Goal: Task Accomplishment & Management: Manage account settings

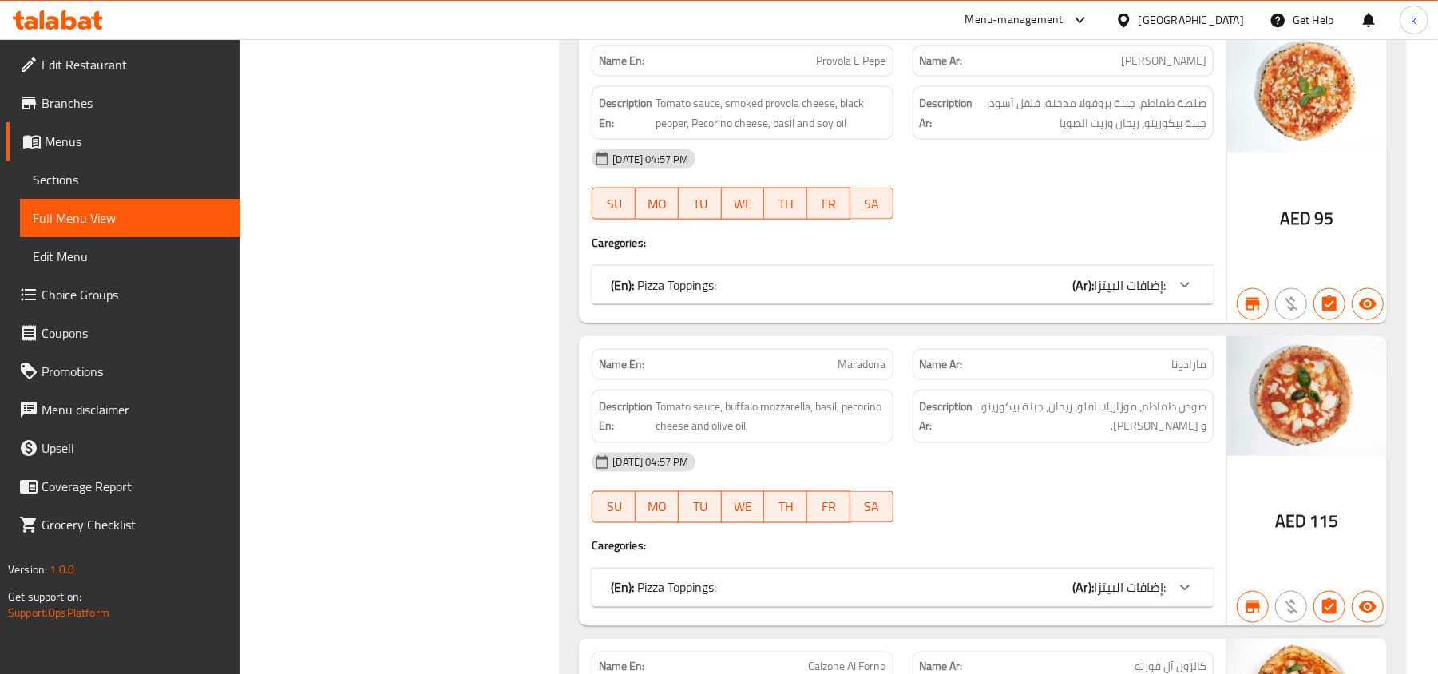
scroll to position [1597, 0]
click at [1188, 26] on div "[GEOGRAPHIC_DATA]" at bounding box center [1190, 20] width 105 height 18
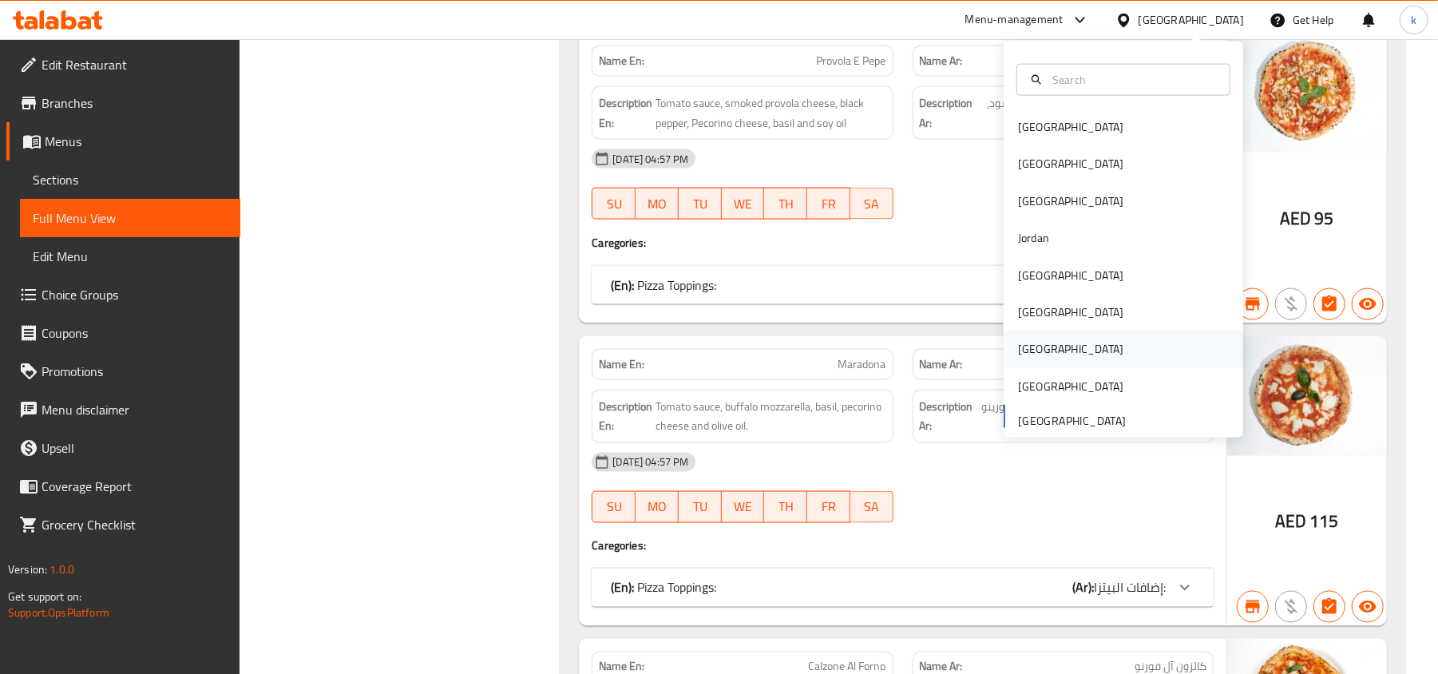
click at [1031, 361] on div "[GEOGRAPHIC_DATA]" at bounding box center [1070, 348] width 131 height 37
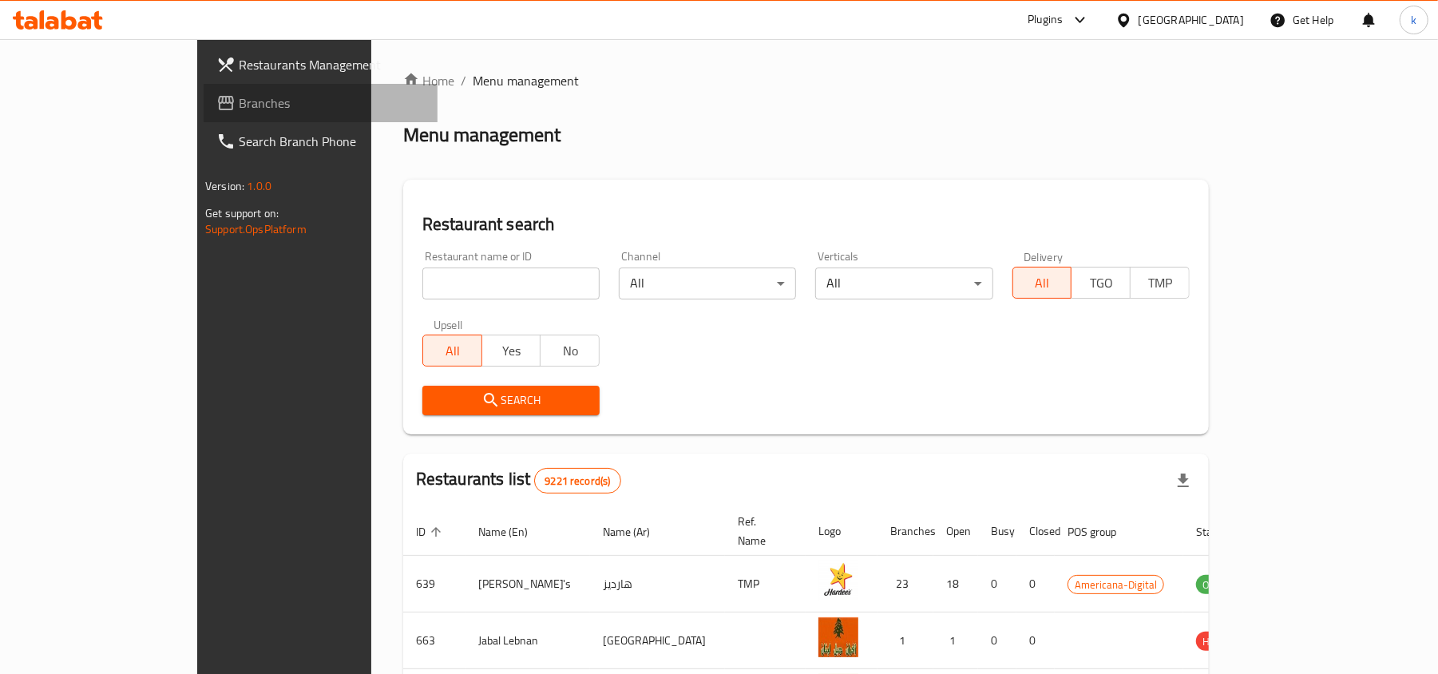
click at [204, 116] on link "Branches" at bounding box center [321, 103] width 234 height 38
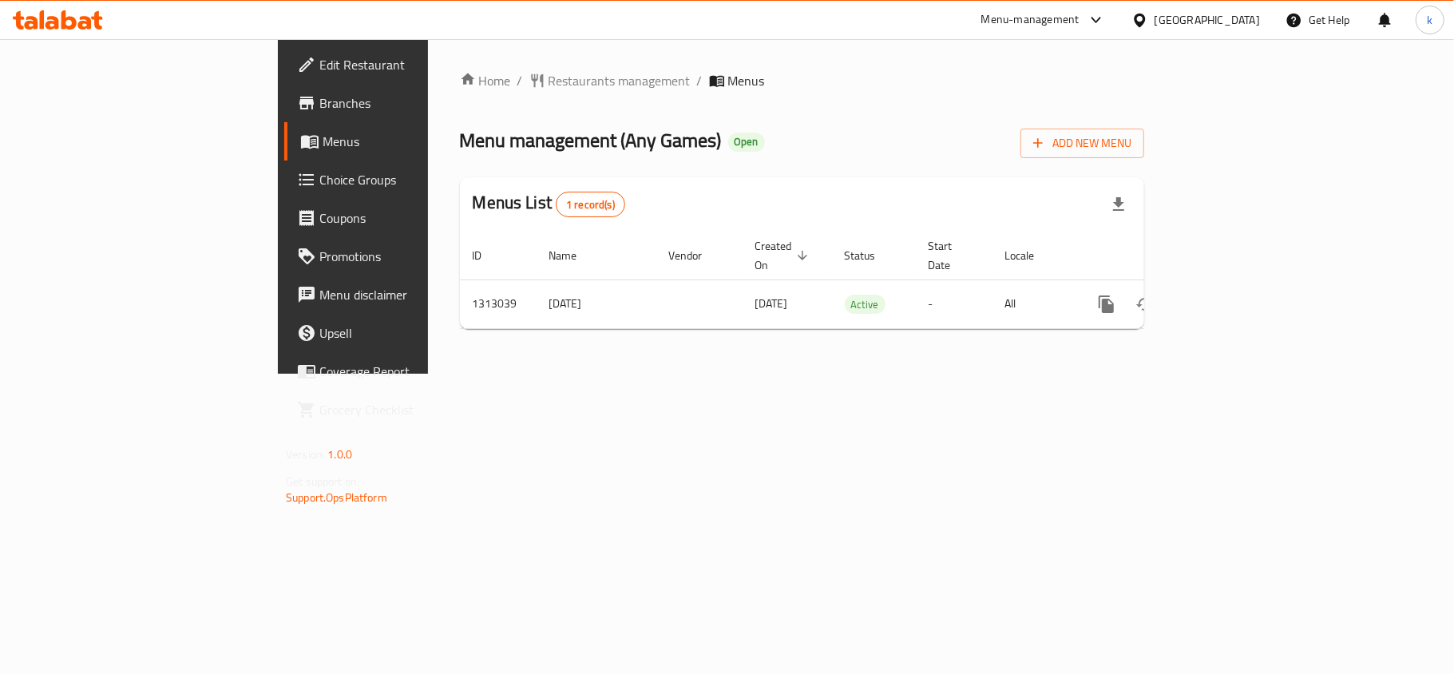
drag, startPoint x: 693, startPoint y: 499, endPoint x: 739, endPoint y: 493, distance: 46.6
click at [693, 374] on div "Home / Restaurants management / Menus Menu management ( Any Games ) Open Add Ne…" at bounding box center [802, 206] width 748 height 334
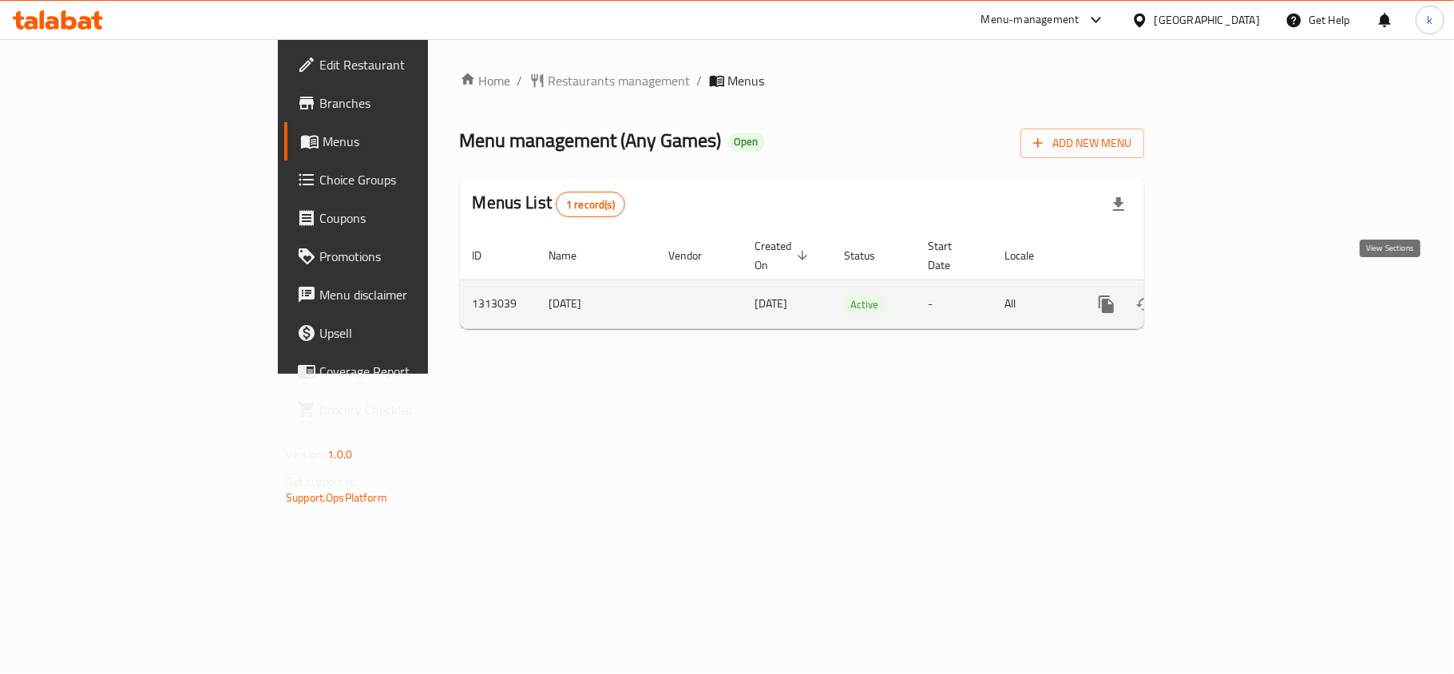
click at [1231, 295] on icon "enhanced table" at bounding box center [1221, 304] width 19 height 19
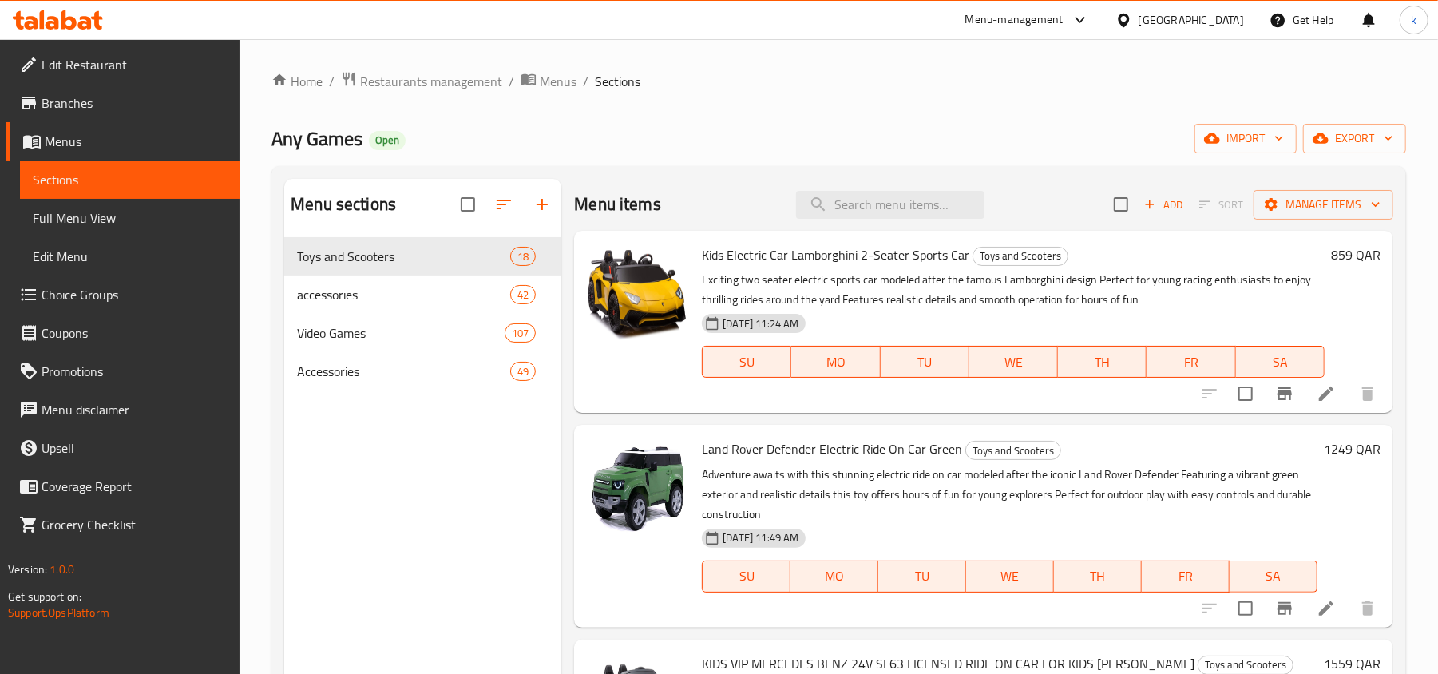
click at [49, 144] on span "Menus" at bounding box center [136, 141] width 183 height 19
